Goal: Task Accomplishment & Management: Use online tool/utility

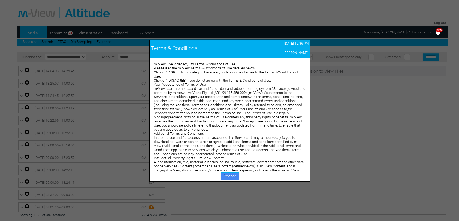
click at [232, 179] on link "Proceed" at bounding box center [229, 177] width 19 height 8
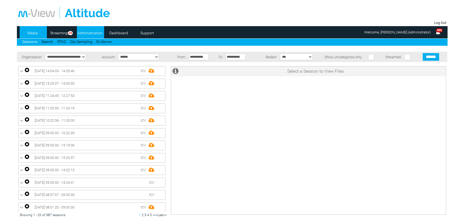
click at [84, 33] on link "Administration" at bounding box center [90, 33] width 26 height 8
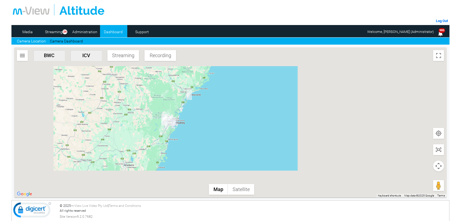
drag, startPoint x: 170, startPoint y: 162, endPoint x: 156, endPoint y: 102, distance: 61.2
click at [156, 102] on div at bounding box center [230, 122] width 432 height 150
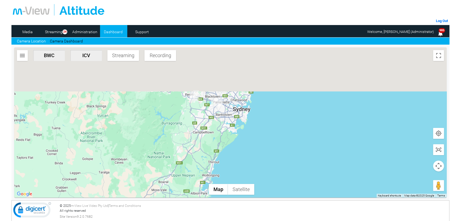
drag, startPoint x: 198, startPoint y: 114, endPoint x: 184, endPoint y: 179, distance: 66.1
click at [184, 179] on div at bounding box center [230, 122] width 432 height 150
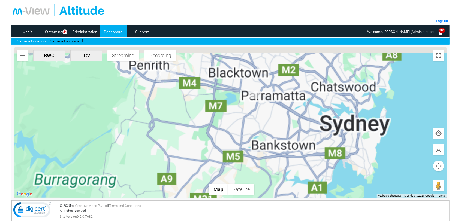
drag, startPoint x: 203, startPoint y: 113, endPoint x: 171, endPoint y: 198, distance: 91.0
click at [172, 200] on section "CN95DF-ICV Triggered by Auto Record Event time 9/16/25, 3:21 PM CY79HZ-ICV Trig…" at bounding box center [230, 123] width 438 height 156
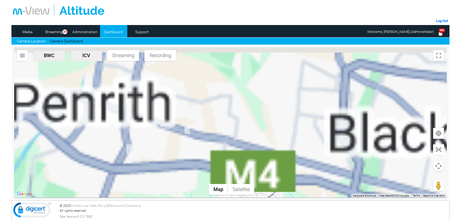
drag, startPoint x: 149, startPoint y: 103, endPoint x: 158, endPoint y: 204, distance: 101.8
click at [156, 156] on div "Log Out Media Streaming 24 Administration Dashboard Support Camera Location Cam…" at bounding box center [230, 78] width 438 height 156
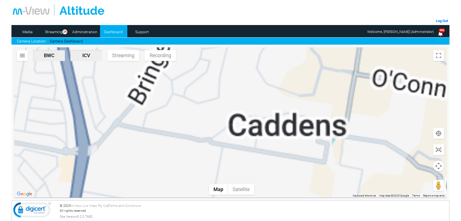
drag, startPoint x: 64, startPoint y: 134, endPoint x: 104, endPoint y: 159, distance: 47.6
click at [104, 159] on div at bounding box center [230, 122] width 432 height 150
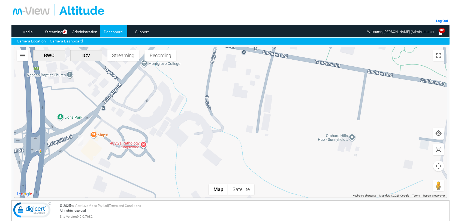
click at [56, 41] on link "Camera Dashboard" at bounding box center [66, 41] width 33 height 6
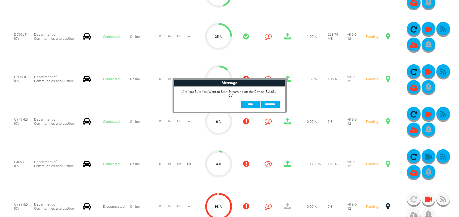
scroll to position [245, 0]
click at [247, 107] on div "Are You Sure You Want to Start Streaming on the Device: EJL63J-ICV ** ******" at bounding box center [229, 99] width 111 height 25
click at [247, 101] on input "**" at bounding box center [250, 105] width 19 height 8
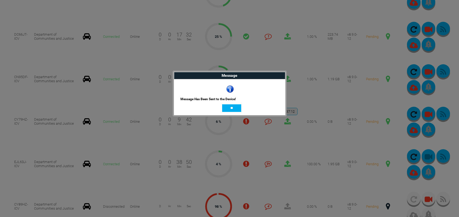
click at [229, 105] on input "**" at bounding box center [231, 108] width 19 height 8
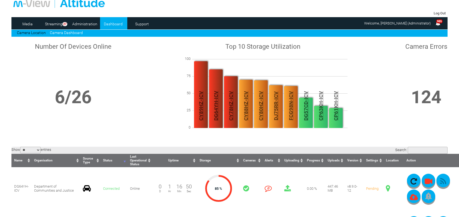
scroll to position [0, 0]
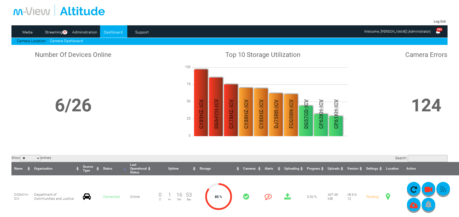
click at [65, 40] on link "Camera Dashboard" at bounding box center [66, 41] width 33 height 4
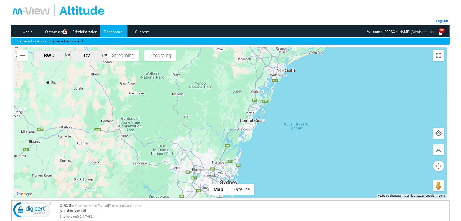
click at [181, 169] on img "EJL63J-ICV" at bounding box center [179, 170] width 5 height 11
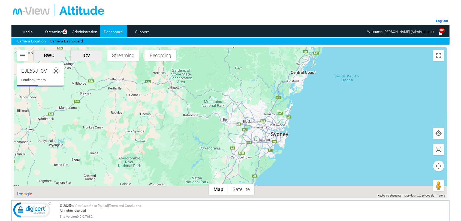
scroll to position [77, 0]
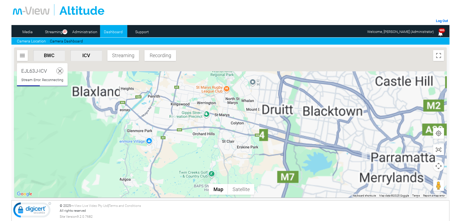
drag, startPoint x: 179, startPoint y: 83, endPoint x: 189, endPoint y: 157, distance: 75.2
click at [189, 157] on div at bounding box center [230, 122] width 432 height 150
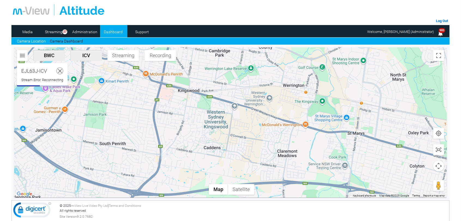
drag, startPoint x: 174, startPoint y: 135, endPoint x: 179, endPoint y: 151, distance: 16.6
click at [179, 151] on div at bounding box center [230, 122] width 432 height 150
click at [165, 156] on img "EJL63J-ICV" at bounding box center [163, 154] width 5 height 11
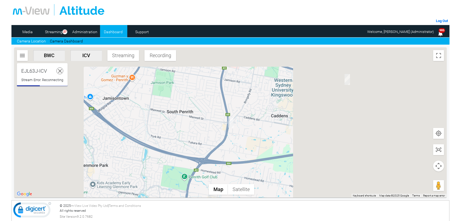
click at [61, 71] on icon at bounding box center [60, 71] width 7 height 7
click at [232, 124] on img "EJL63J-ICV" at bounding box center [230, 122] width 5 height 11
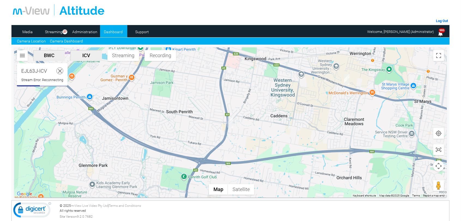
click at [61, 43] on link "Camera Dashboard" at bounding box center [66, 41] width 33 height 6
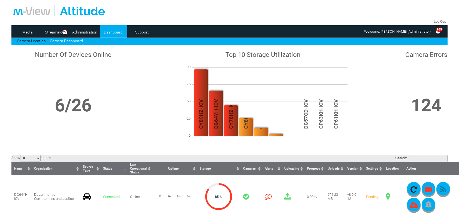
scroll to position [273, 0]
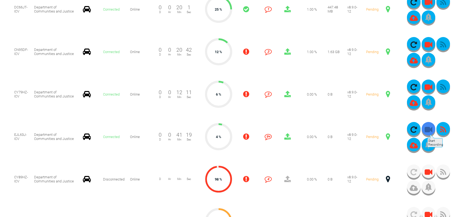
click at [427, 132] on icon "button" at bounding box center [429, 130] width 14 height 8
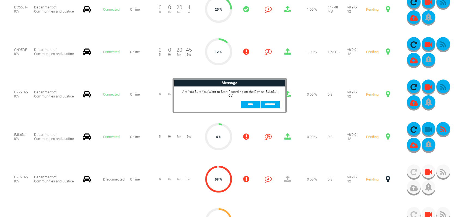
click at [251, 101] on input "**" at bounding box center [250, 105] width 19 height 8
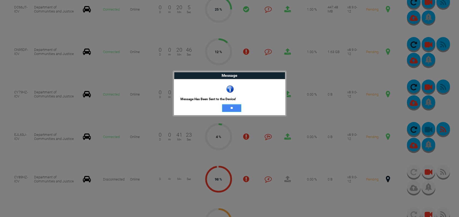
click at [232, 108] on input "**" at bounding box center [231, 108] width 19 height 8
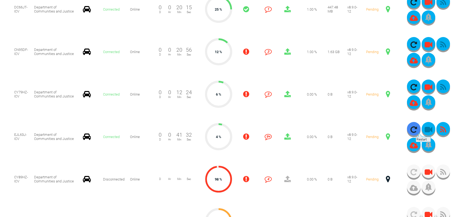
click at [415, 130] on icon "button" at bounding box center [414, 130] width 14 height 8
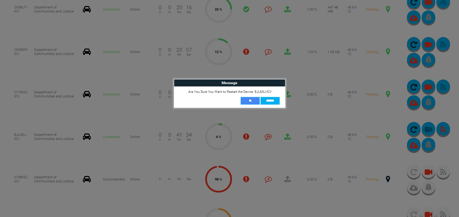
click at [250, 101] on input "**" at bounding box center [250, 101] width 19 height 8
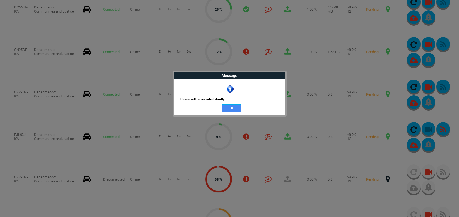
click at [232, 106] on input "**" at bounding box center [231, 108] width 19 height 8
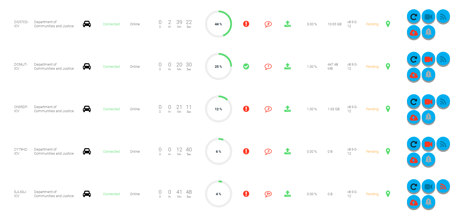
scroll to position [191, 0]
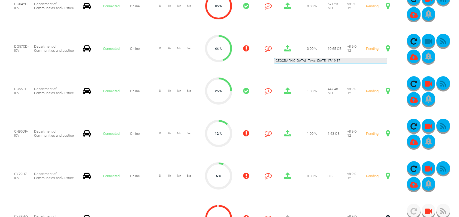
click at [387, 52] on span at bounding box center [388, 48] width 4 height 7
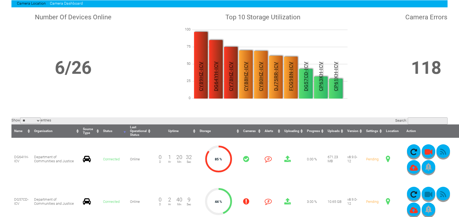
scroll to position [0, 0]
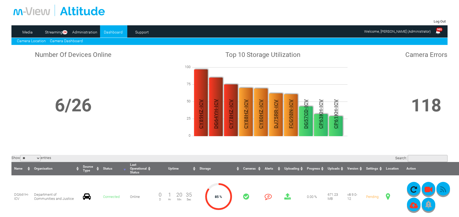
click at [38, 41] on link "Camera Location" at bounding box center [31, 41] width 29 height 4
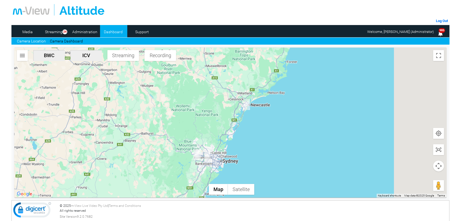
click at [198, 155] on img "EJL63J-ICV" at bounding box center [196, 155] width 5 height 11
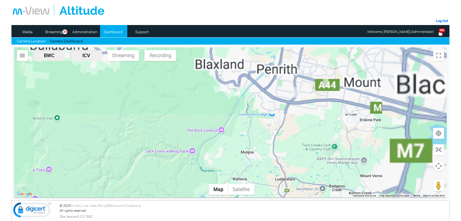
drag, startPoint x: 283, startPoint y: 82, endPoint x: 147, endPoint y: 187, distance: 172.3
click at [147, 187] on div at bounding box center [230, 122] width 432 height 150
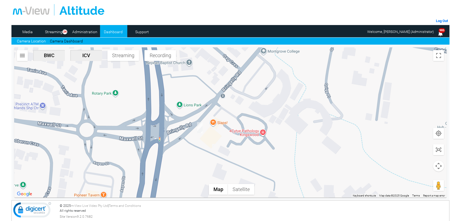
drag, startPoint x: 337, startPoint y: 107, endPoint x: 224, endPoint y: 146, distance: 118.8
click at [224, 146] on div at bounding box center [230, 122] width 432 height 150
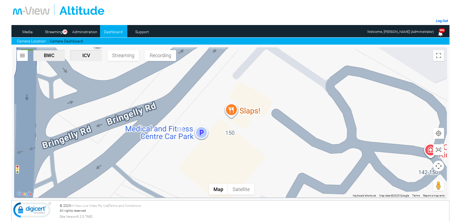
drag, startPoint x: 183, startPoint y: 117, endPoint x: 205, endPoint y: 152, distance: 41.4
click at [206, 157] on div at bounding box center [230, 122] width 432 height 150
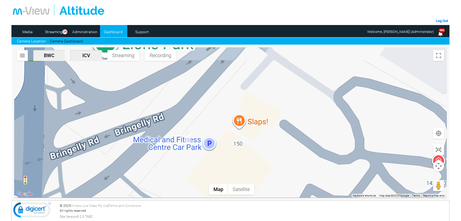
drag, startPoint x: 188, startPoint y: 153, endPoint x: 196, endPoint y: 165, distance: 13.8
click at [196, 165] on div at bounding box center [230, 122] width 432 height 150
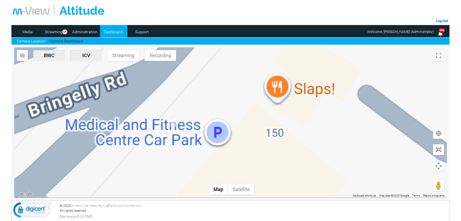
drag, startPoint x: 149, startPoint y: 149, endPoint x: 195, endPoint y: 158, distance: 46.4
click at [195, 158] on div at bounding box center [230, 122] width 432 height 150
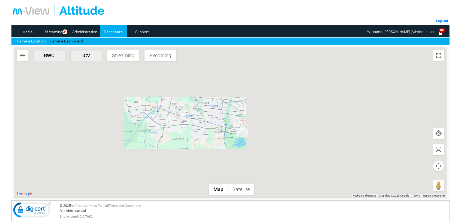
drag, startPoint x: 242, startPoint y: 137, endPoint x: 180, endPoint y: 127, distance: 62.4
click at [180, 127] on div at bounding box center [230, 122] width 432 height 150
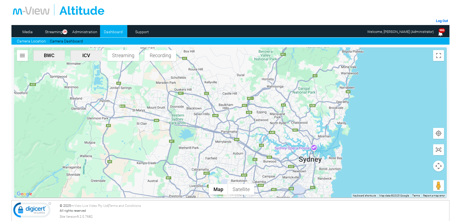
scroll to position [0, 0]
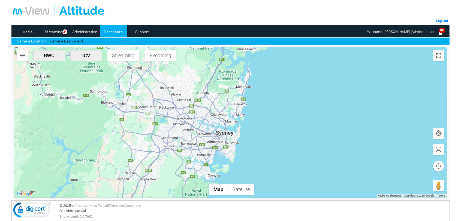
click at [129, 105] on img "EJL63J-ICV" at bounding box center [130, 106] width 12 height 8
